Goal: Contribute content: Add original content to the website for others to see

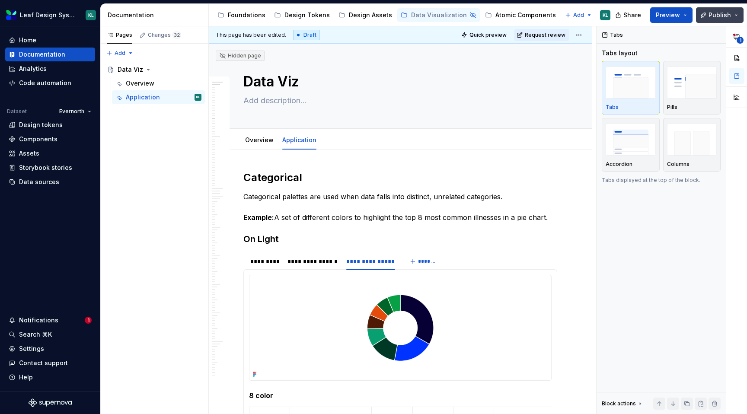
click at [735, 14] on button "Publish" at bounding box center [720, 15] width 48 height 16
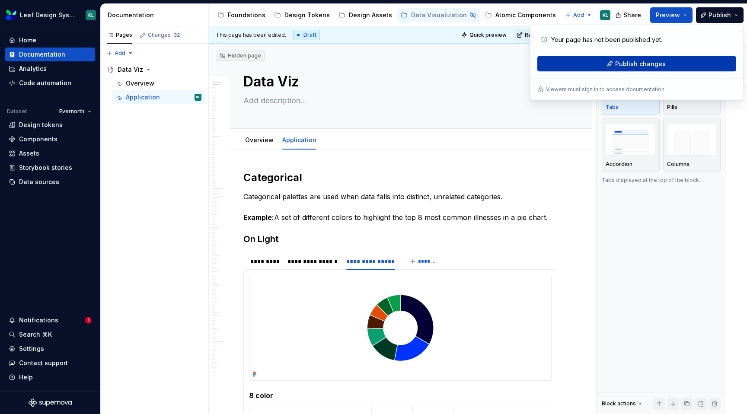
type textarea "*"
click at [641, 61] on span "Publish changes" at bounding box center [640, 64] width 51 height 9
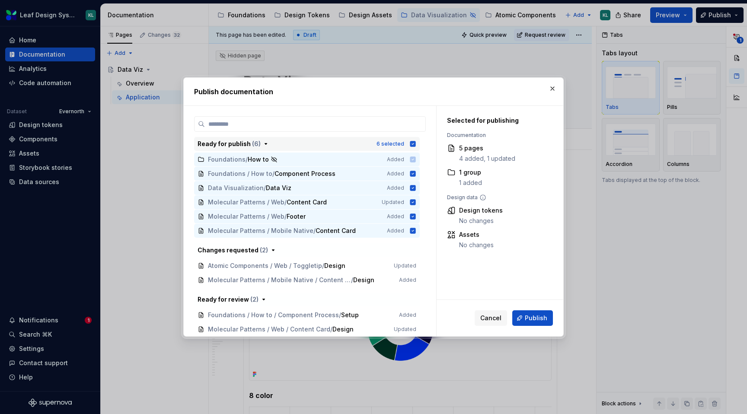
click at [415, 141] on icon "button" at bounding box center [413, 144] width 6 height 6
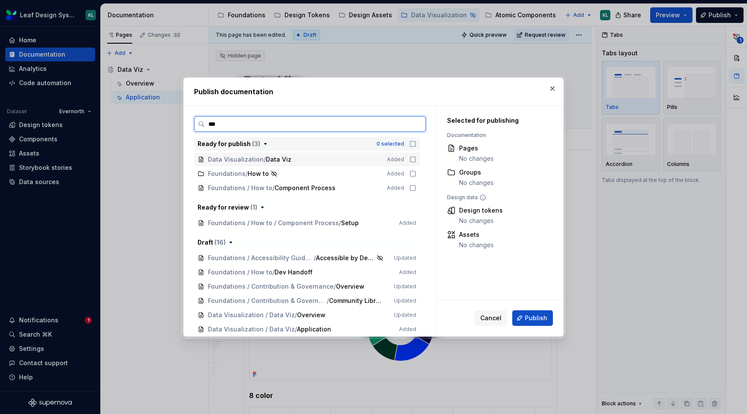
type input "****"
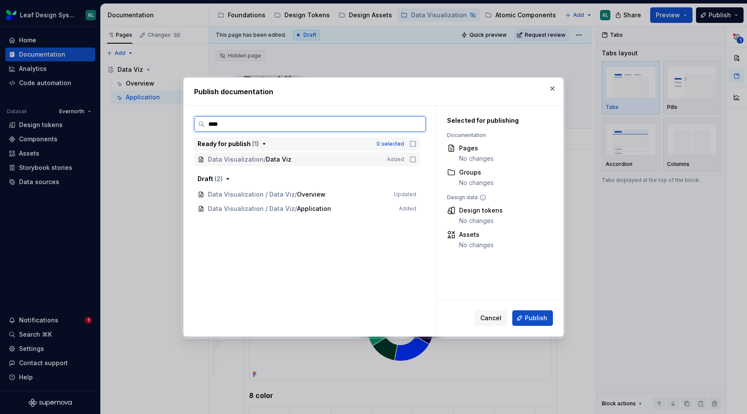
click at [416, 159] on icon at bounding box center [412, 159] width 7 height 7
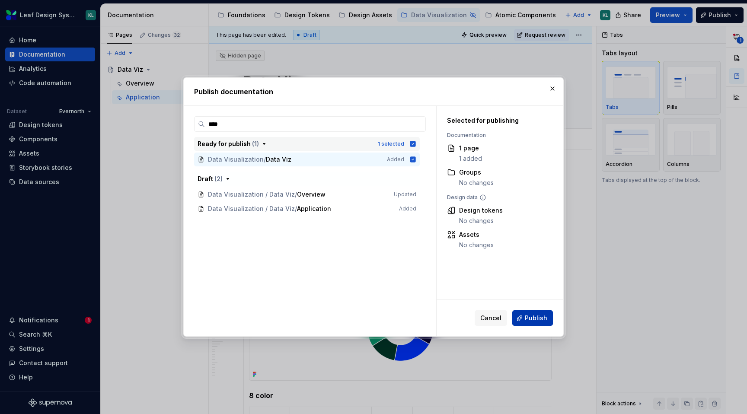
click at [530, 317] on span "Publish" at bounding box center [536, 318] width 22 height 9
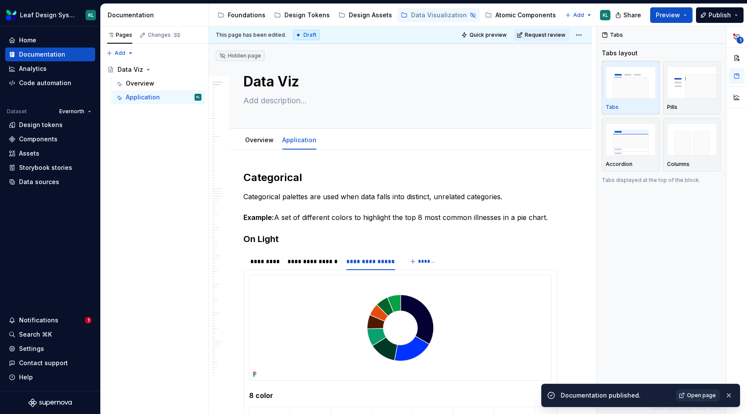
click at [697, 395] on span "Open page" at bounding box center [701, 395] width 29 height 7
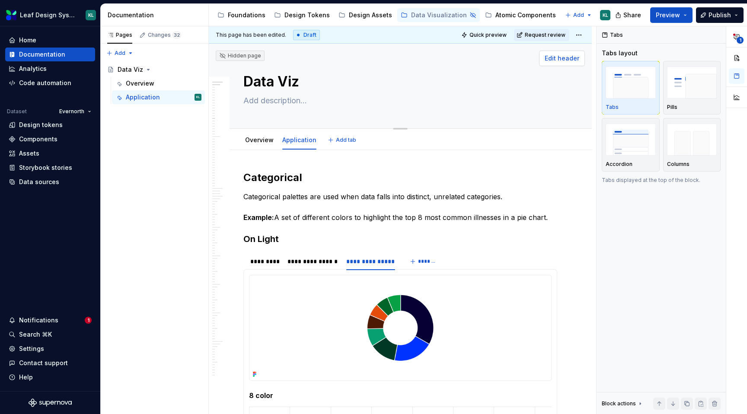
click at [576, 61] on span "Edit header" at bounding box center [562, 58] width 35 height 9
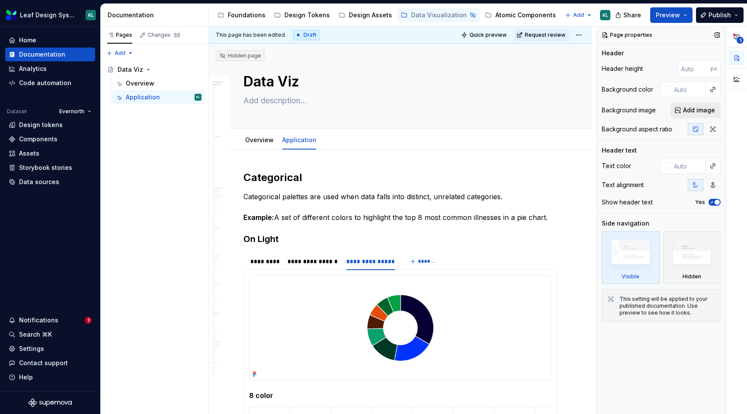
type textarea "*"
click at [696, 111] on span "Add image" at bounding box center [699, 110] width 32 height 9
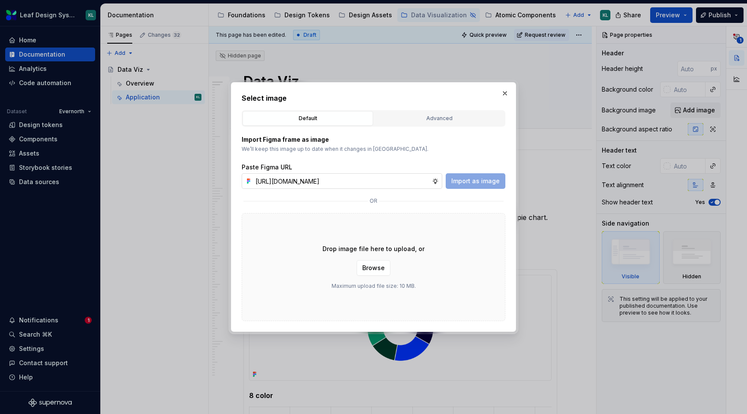
scroll to position [0, 252]
type input "[URL][DOMAIN_NAME]"
click at [473, 184] on span "Import as image" at bounding box center [475, 181] width 48 height 9
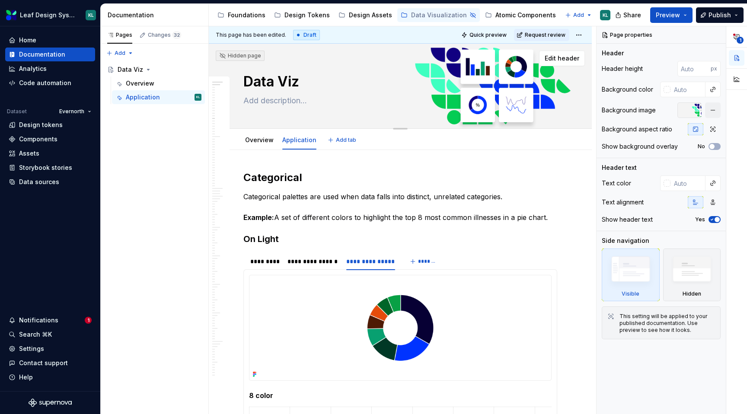
click at [464, 100] on textarea at bounding box center [399, 101] width 314 height 14
click at [494, 36] on span "Quick preview" at bounding box center [487, 35] width 37 height 7
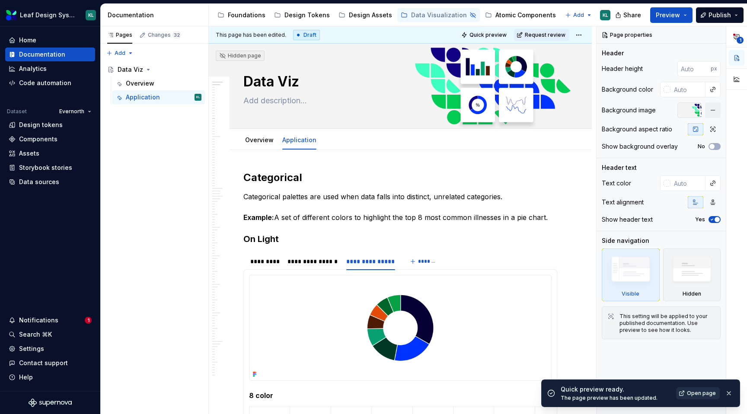
click at [691, 395] on span "Open page" at bounding box center [701, 393] width 29 height 7
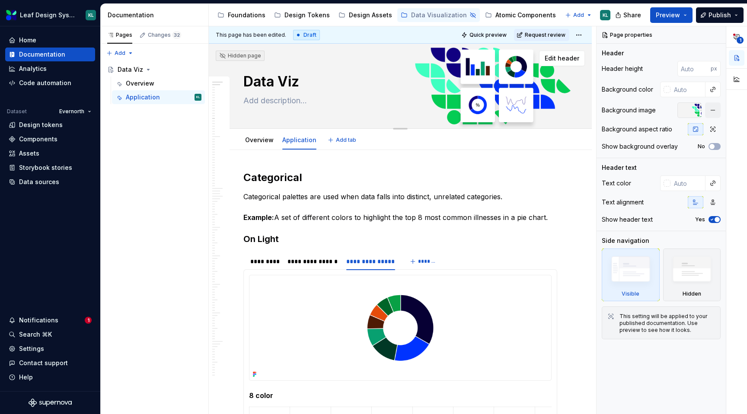
click at [411, 91] on textarea "Data Viz" at bounding box center [399, 81] width 314 height 21
click at [418, 83] on textarea "Data Viz" at bounding box center [399, 81] width 314 height 21
click at [223, 70] on div "Hidden page Data Viz Edit header" at bounding box center [400, 86] width 383 height 85
click at [715, 145] on button "No" at bounding box center [714, 146] width 12 height 7
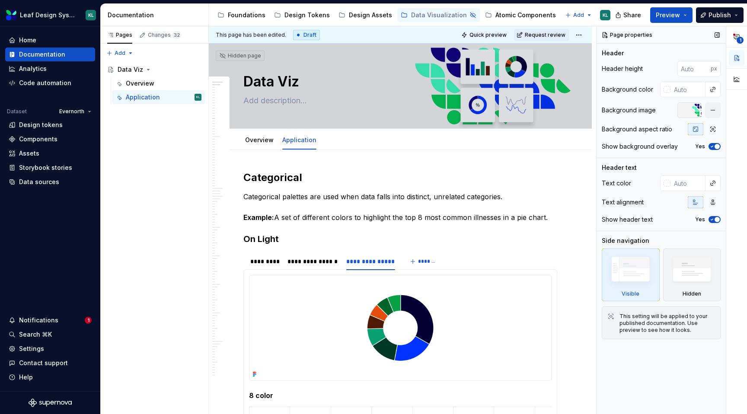
click at [715, 147] on span "button" at bounding box center [716, 146] width 5 height 5
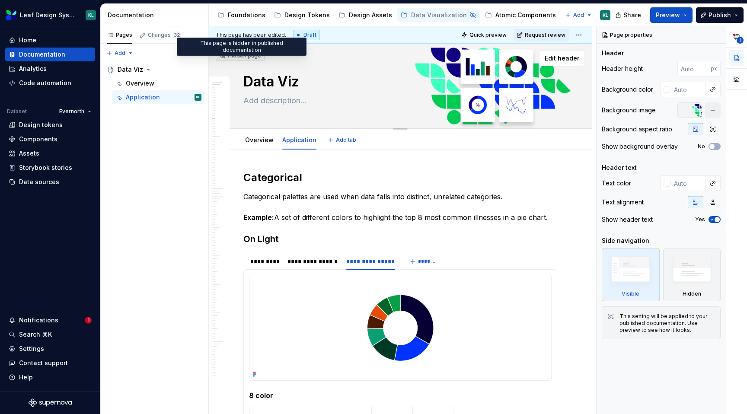
click at [243, 54] on div "Hidden page" at bounding box center [240, 55] width 42 height 7
click at [500, 89] on textarea "Data Viz" at bounding box center [399, 81] width 314 height 21
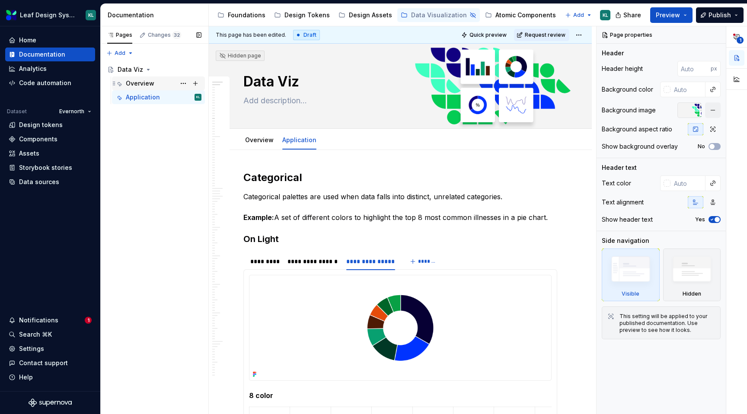
click at [155, 80] on div "Overview" at bounding box center [164, 83] width 76 height 12
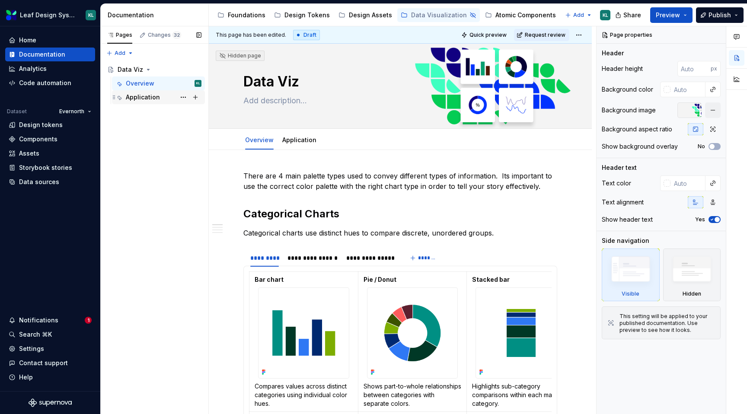
click at [140, 98] on div "Application" at bounding box center [143, 97] width 34 height 9
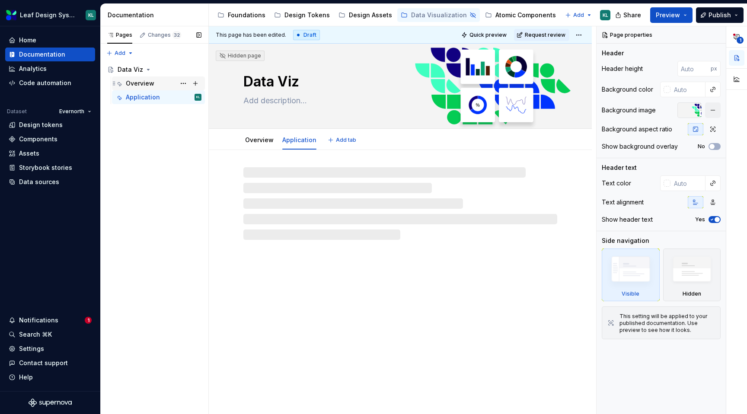
click at [134, 85] on div "Overview" at bounding box center [140, 83] width 29 height 9
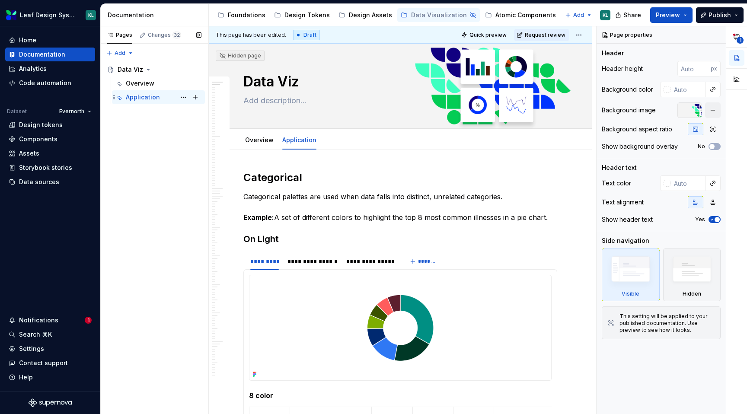
click at [137, 95] on div "Application" at bounding box center [143, 97] width 34 height 9
type textarea "*"
